Goal: Task Accomplishment & Management: Manage account settings

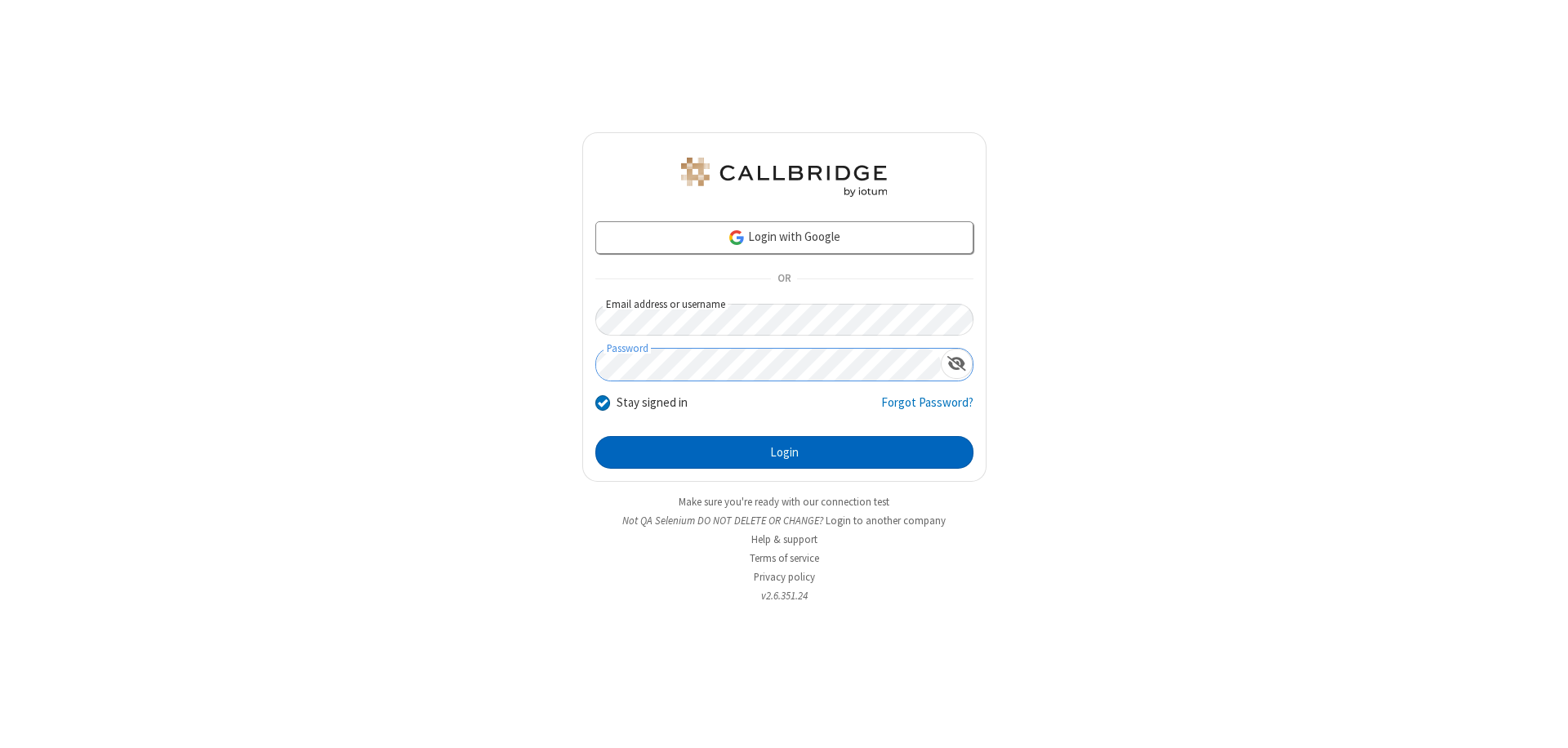
click at [784, 452] on button "Login" at bounding box center [784, 452] width 378 height 33
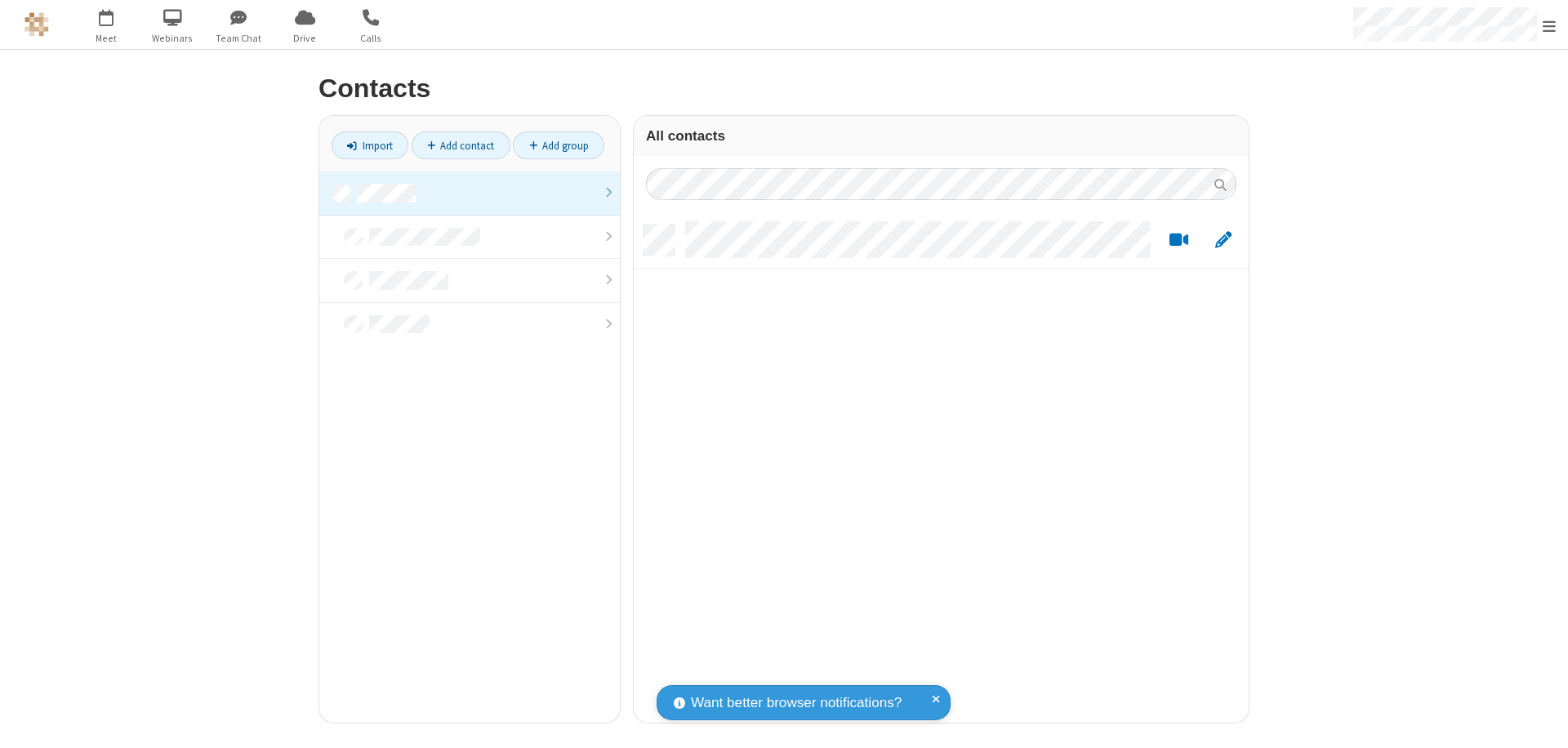
scroll to position [498, 602]
click at [470, 193] on link at bounding box center [470, 194] width 301 height 44
click at [461, 145] on link "Add contact" at bounding box center [461, 145] width 99 height 27
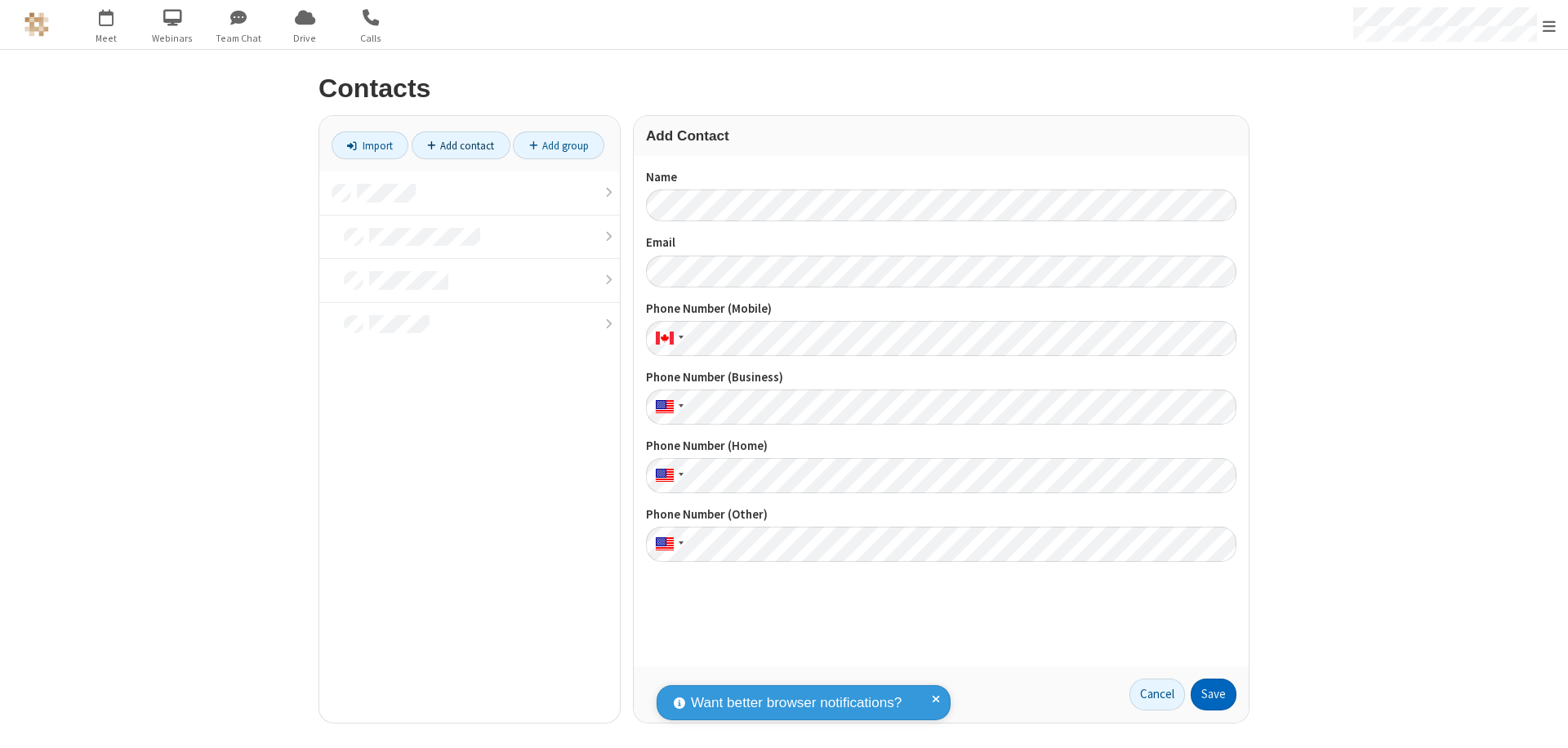
click at [1213, 694] on button "Save" at bounding box center [1213, 694] width 46 height 33
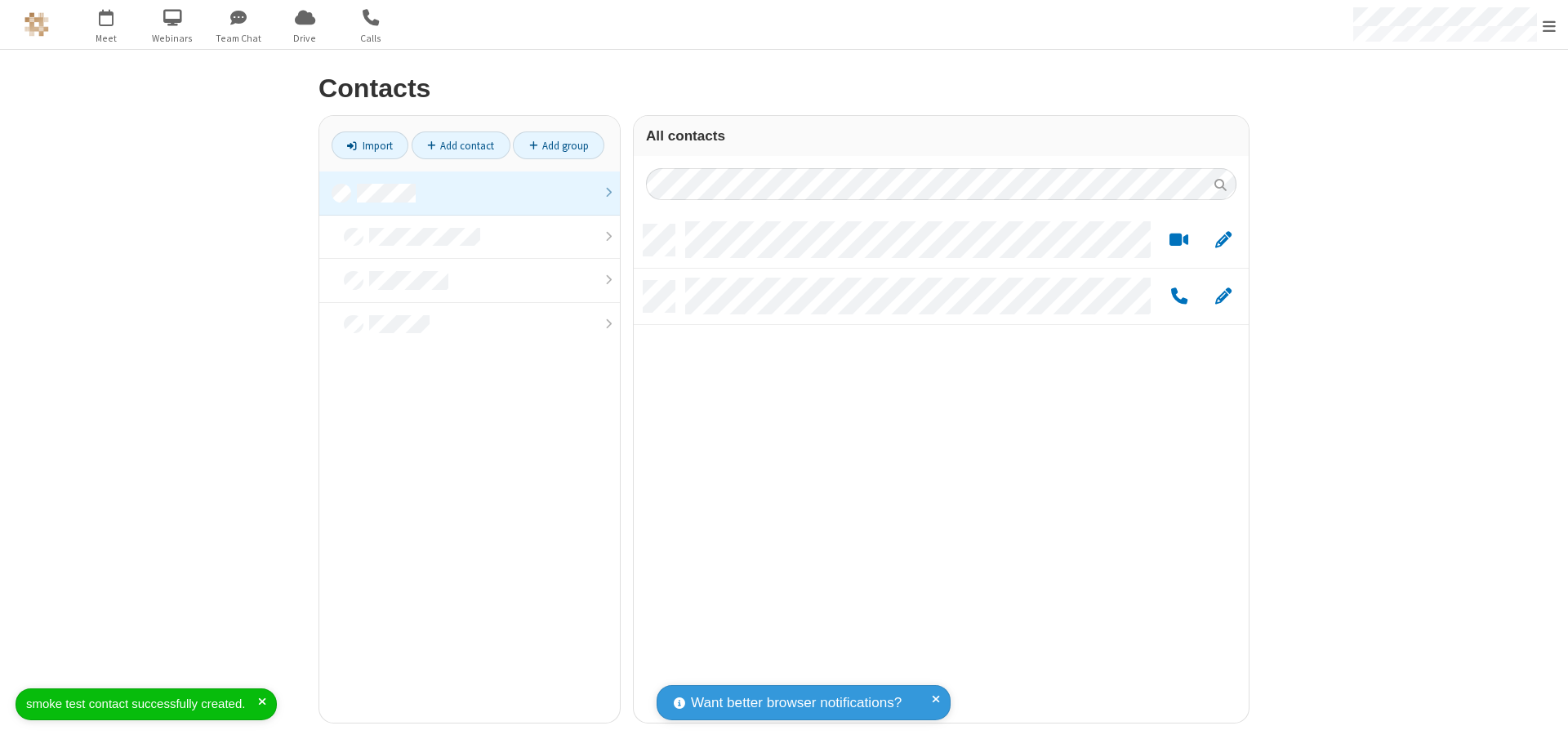
scroll to position [498, 602]
